Goal: Book appointment/travel/reservation

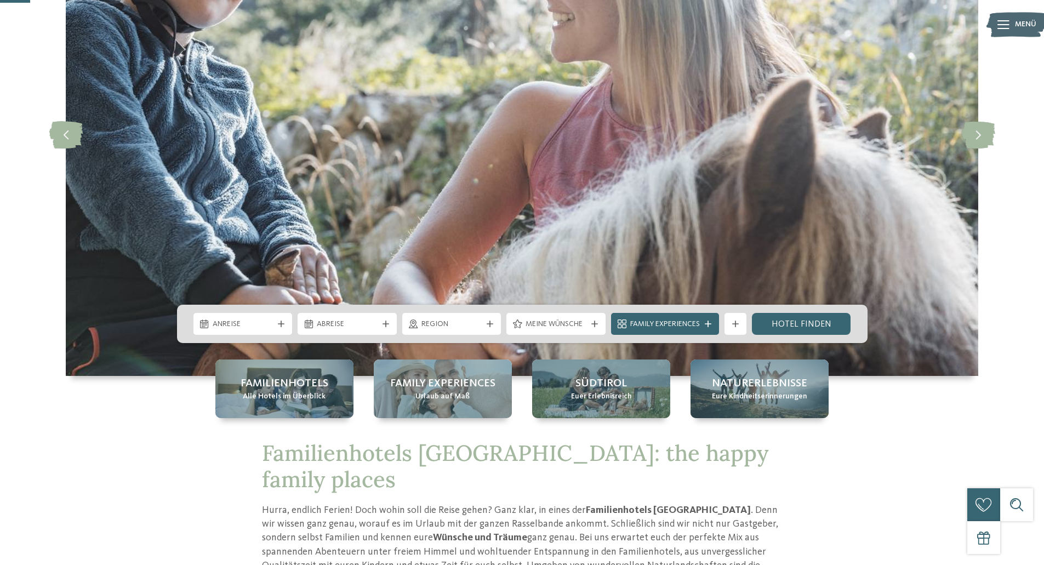
scroll to position [164, 0]
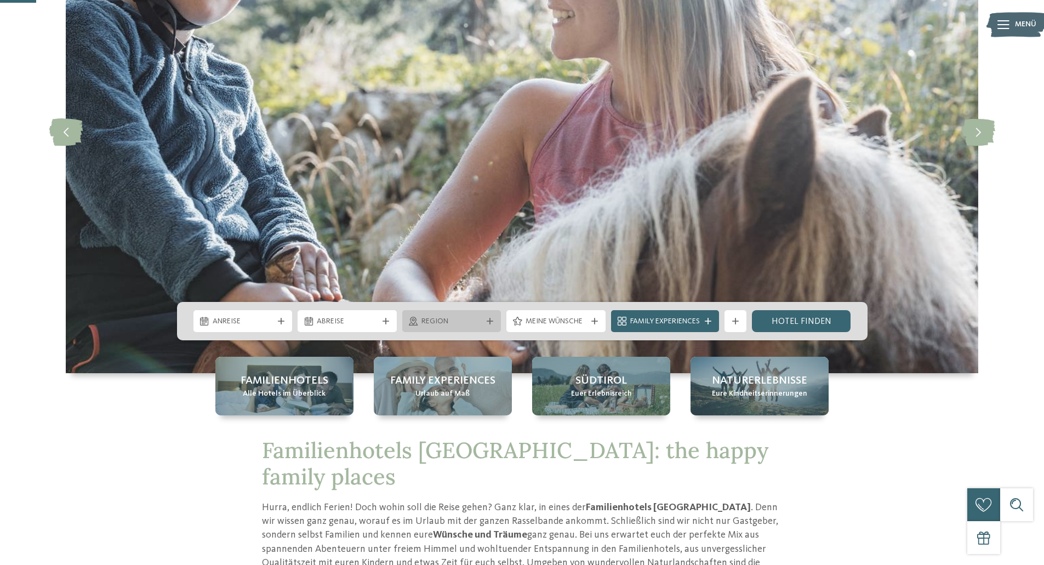
click at [451, 316] on span "Region" at bounding box center [451, 321] width 61 height 11
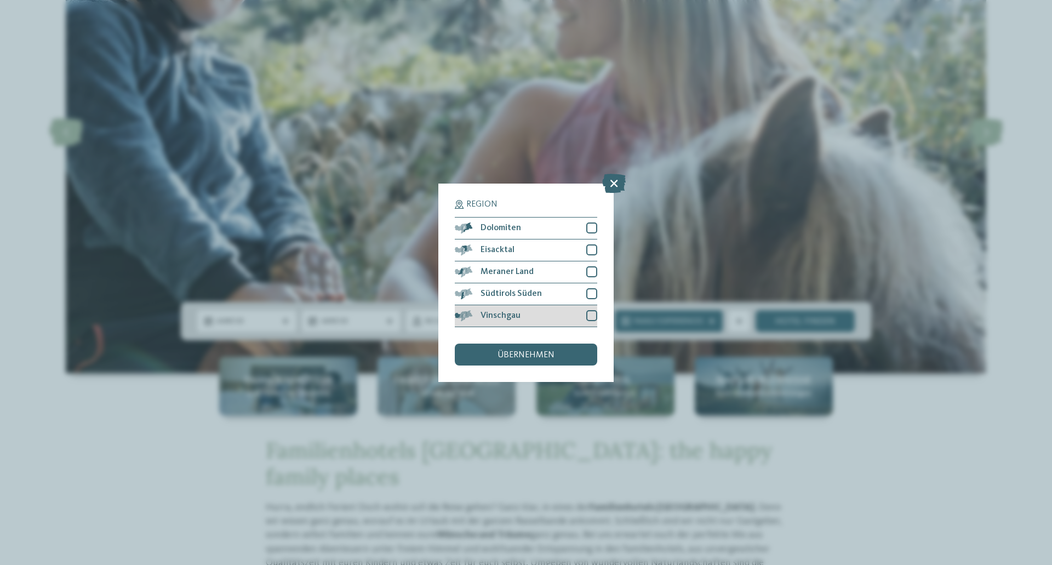
click at [488, 313] on span "Vinschgau" at bounding box center [501, 315] width 40 height 9
click at [500, 358] on span "übernehmen" at bounding box center [526, 355] width 57 height 9
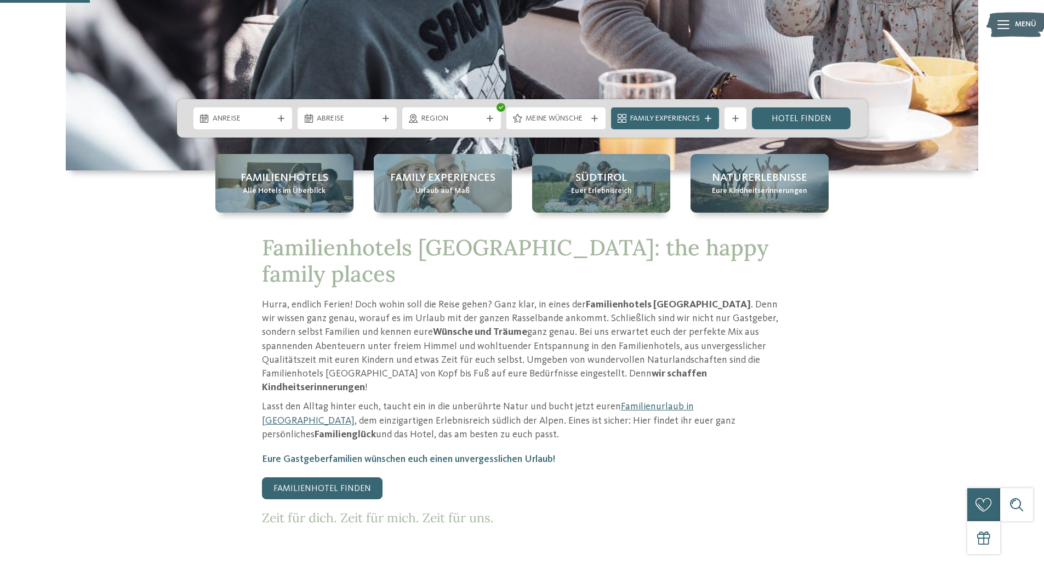
scroll to position [219, 0]
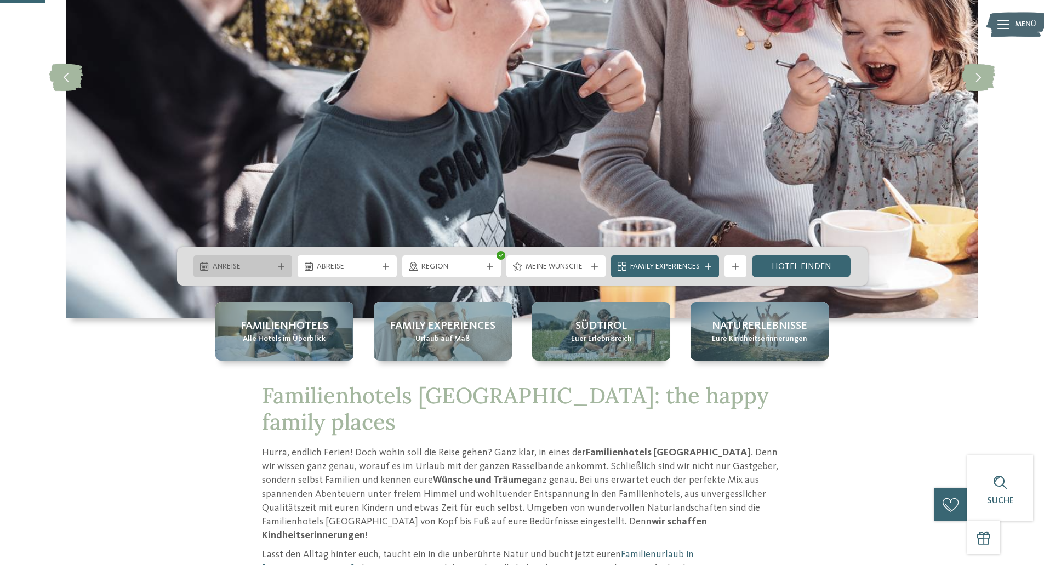
click at [272, 266] on span "Anreise" at bounding box center [243, 266] width 61 height 11
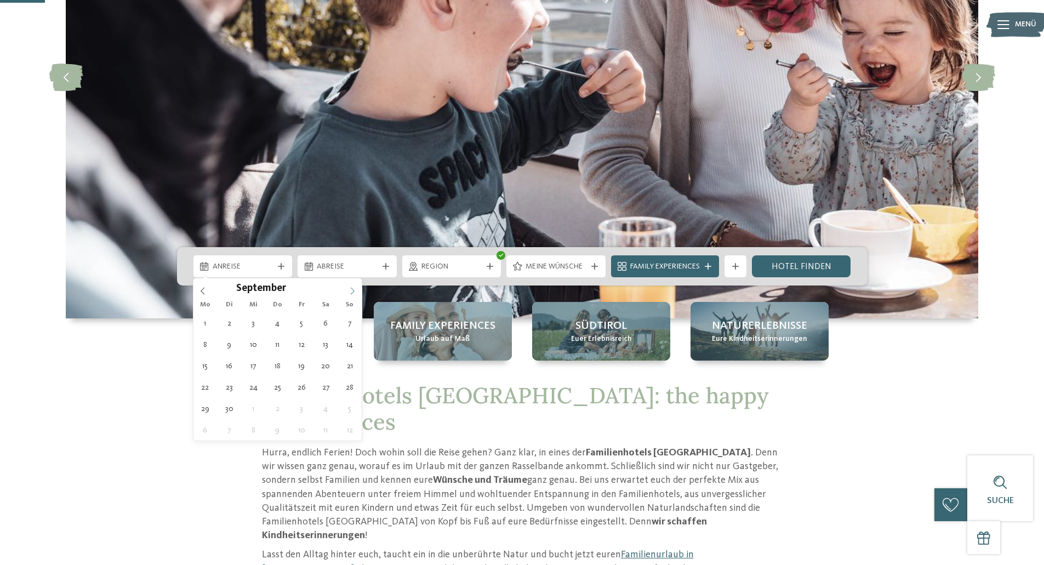
click at [353, 289] on icon at bounding box center [352, 291] width 8 height 8
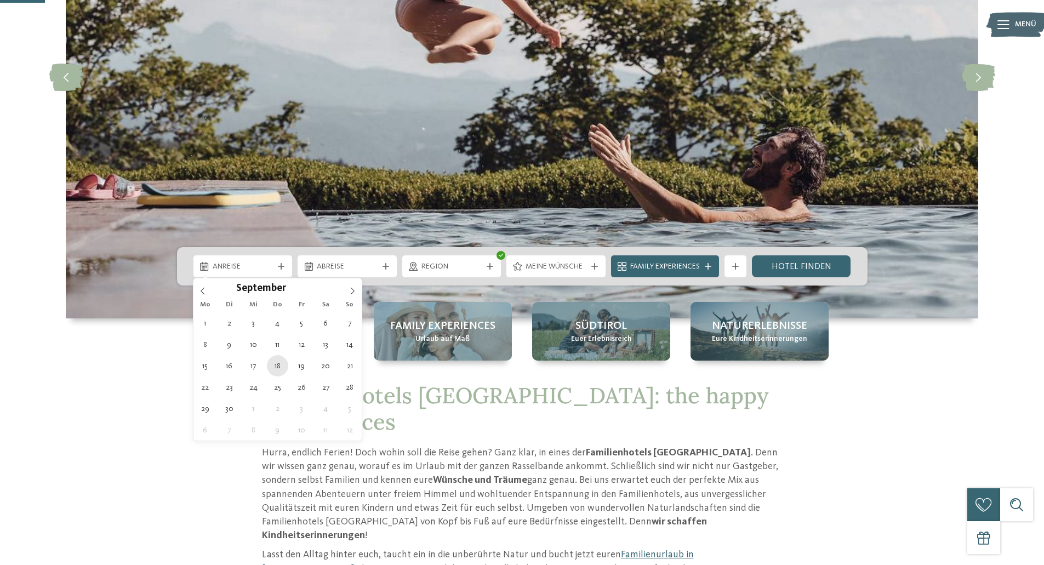
type div "[DATE]"
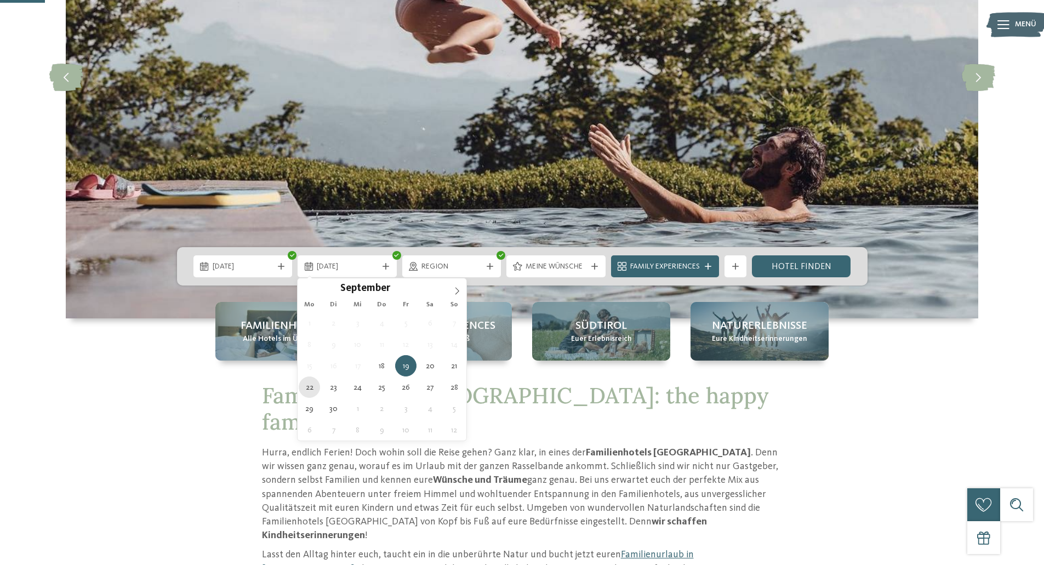
type div "[DATE]"
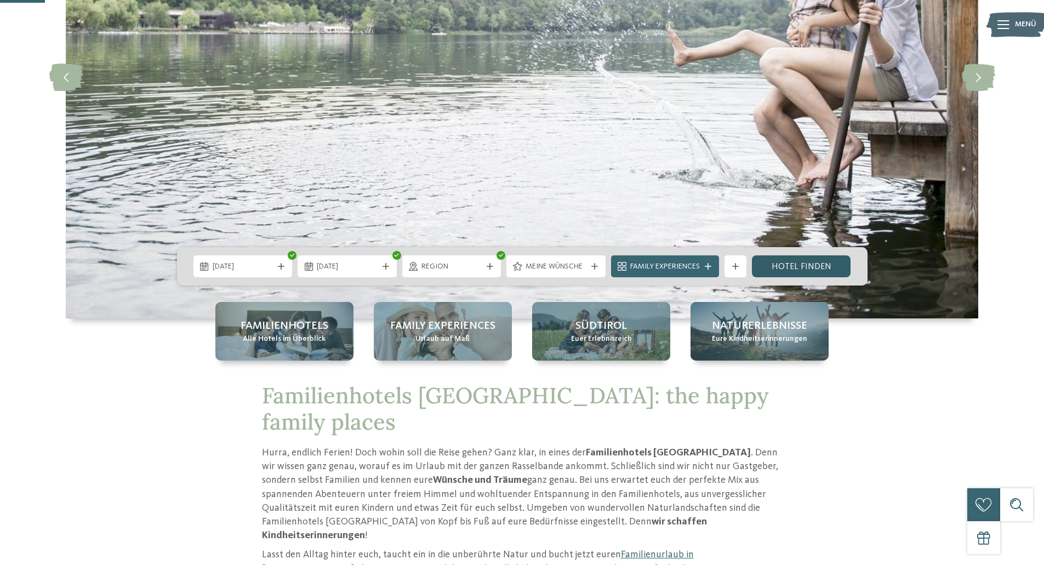
click at [793, 271] on link "Hotel finden" at bounding box center [801, 266] width 99 height 22
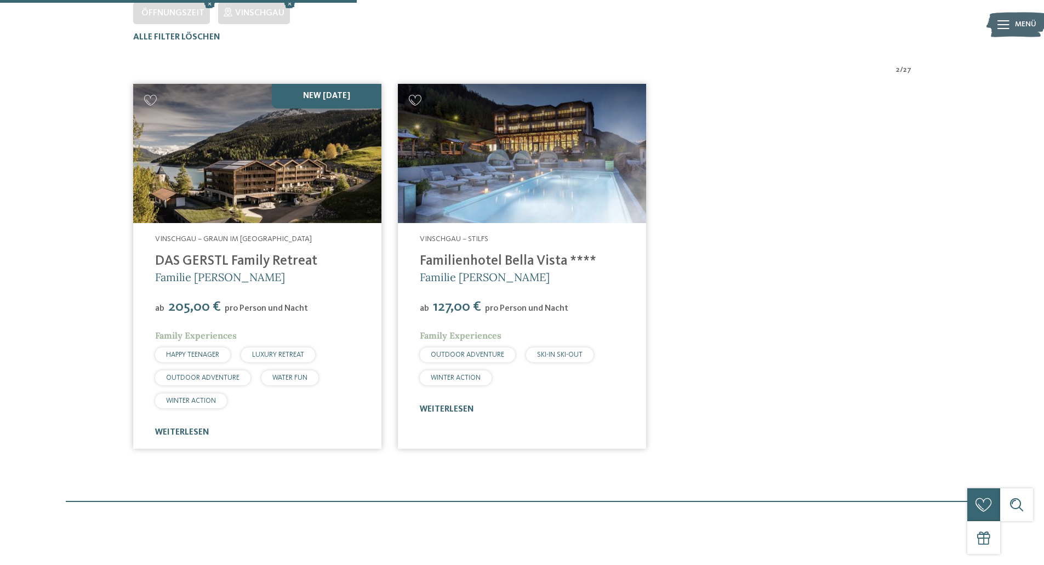
scroll to position [359, 0]
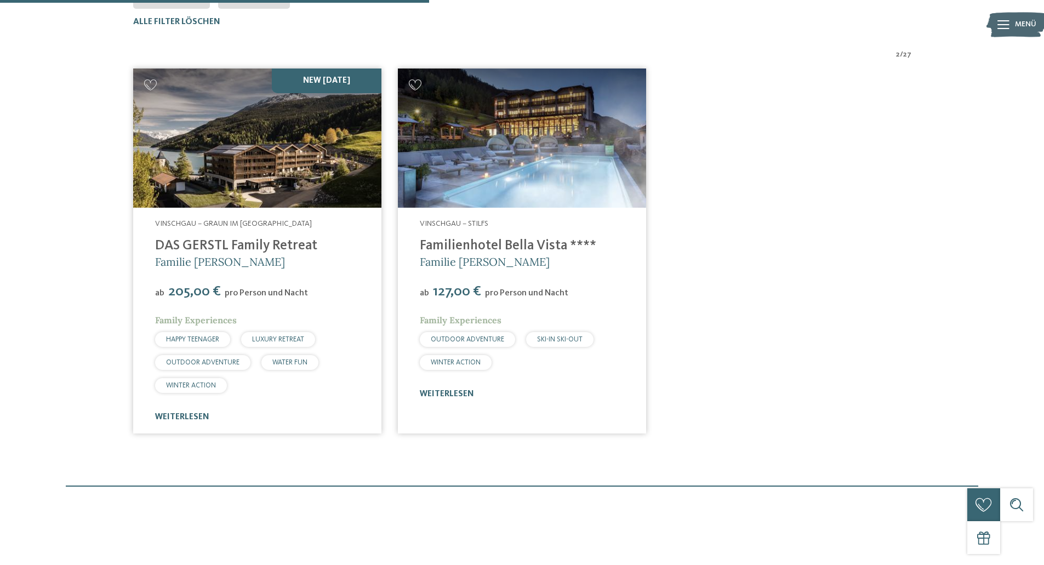
click at [488, 157] on img at bounding box center [522, 138] width 248 height 140
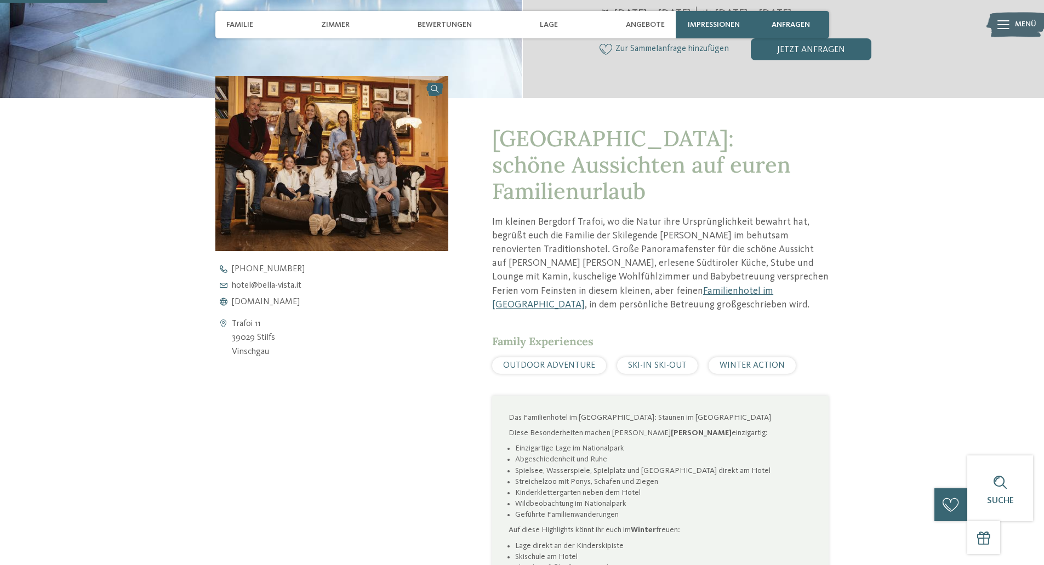
scroll to position [329, 0]
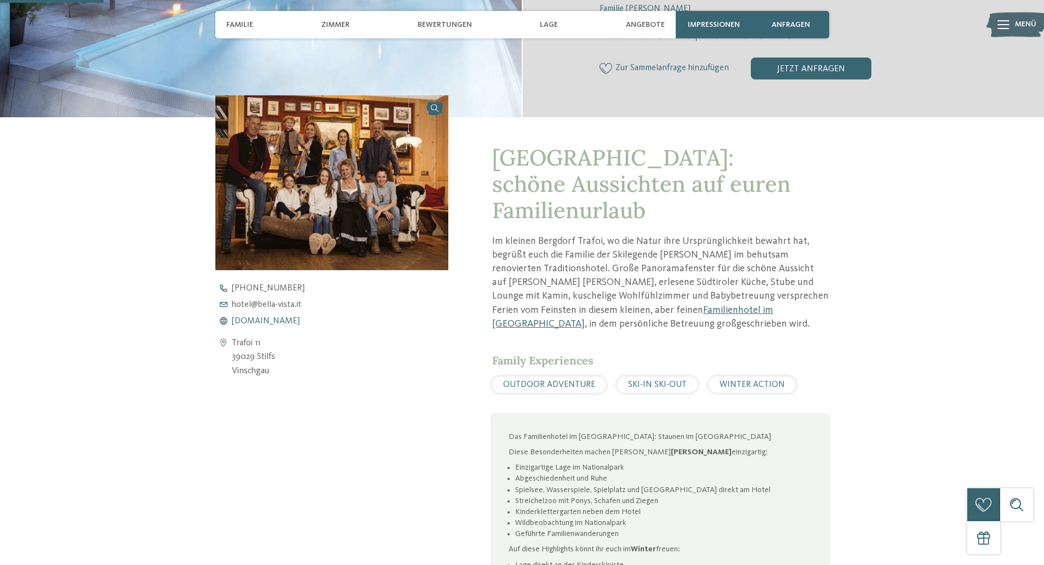
click at [281, 322] on span "www.bella-vista.it" at bounding box center [266, 321] width 68 height 9
